Goal: Task Accomplishment & Management: Manage account settings

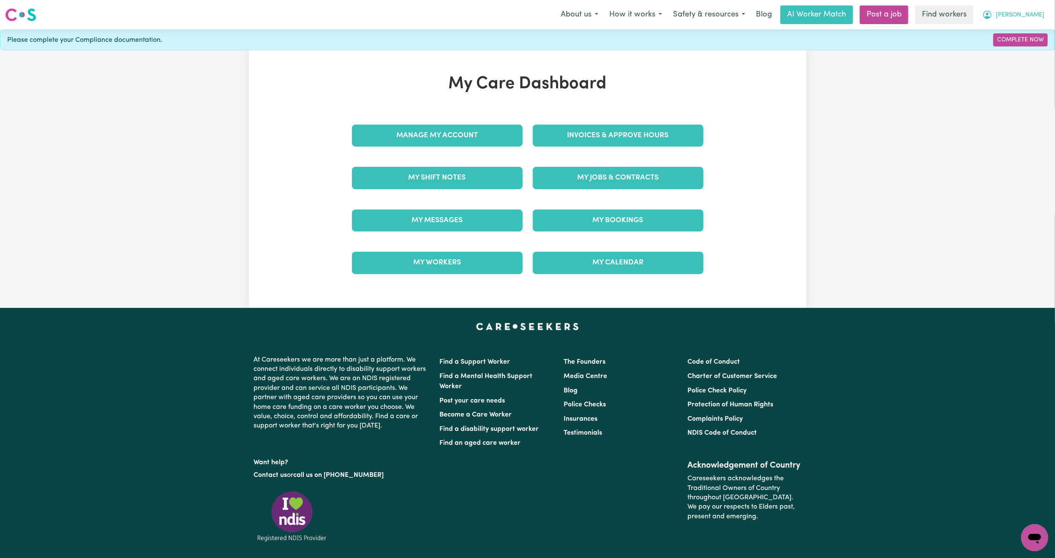
click at [1037, 15] on span "[PERSON_NAME]" at bounding box center [1020, 15] width 49 height 9
click at [998, 54] on link "Logout" at bounding box center [1016, 49] width 67 height 16
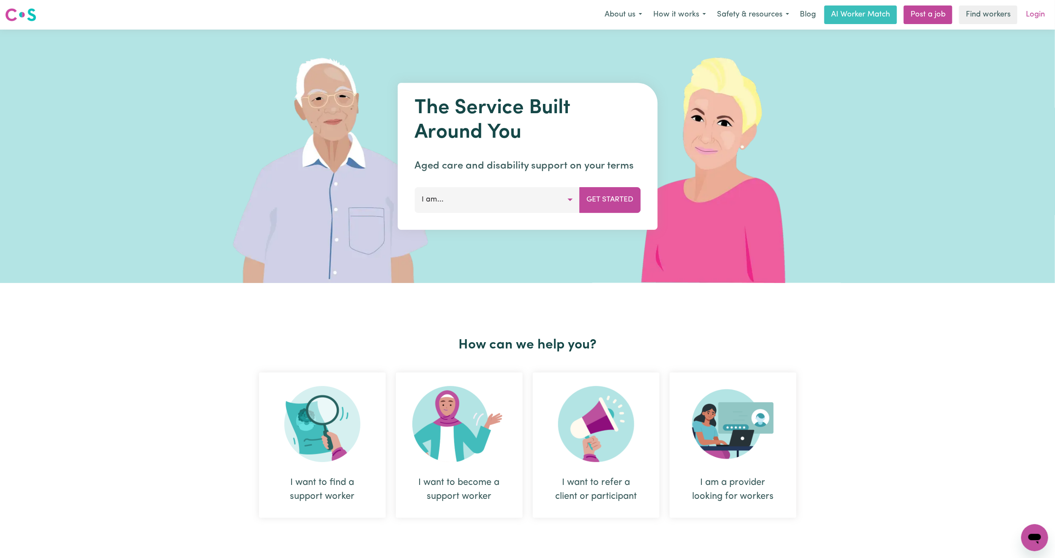
click at [1038, 13] on link "Login" at bounding box center [1035, 14] width 29 height 19
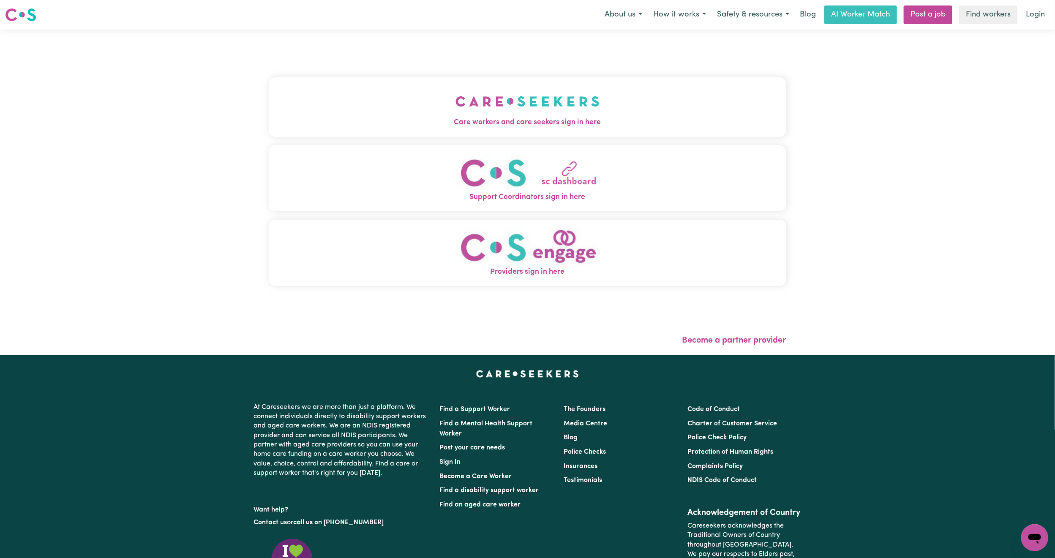
click at [456, 94] on img "Care workers and care seekers sign in here" at bounding box center [528, 101] width 144 height 31
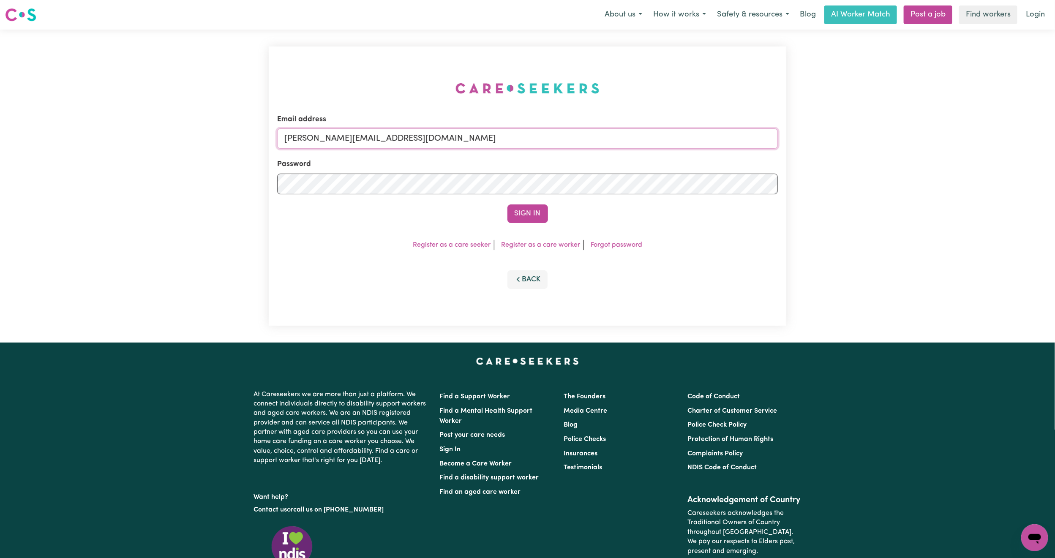
click at [420, 139] on input "[PERSON_NAME][EMAIL_ADDRESS][DOMAIN_NAME]" at bounding box center [527, 138] width 501 height 20
drag, startPoint x: 333, startPoint y: 145, endPoint x: 494, endPoint y: 169, distance: 162.8
click at [494, 169] on form "Email address [EMAIL_ADDRESS][PERSON_NAME][DOMAIN_NAME] Password Sign In" at bounding box center [527, 168] width 501 height 109
type input "superuser~[EMAIL_ADDRESS][DOMAIN_NAME]"
click at [507, 205] on button "Sign In" at bounding box center [527, 214] width 41 height 19
